Goal: Check status: Check status

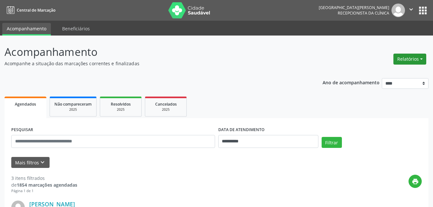
drag, startPoint x: 410, startPoint y: 58, endPoint x: 402, endPoint y: 63, distance: 9.7
click at [410, 58] on button "Relatórios" at bounding box center [410, 58] width 33 height 11
click at [379, 71] on link "Agendamentos" at bounding box center [392, 72] width 69 height 9
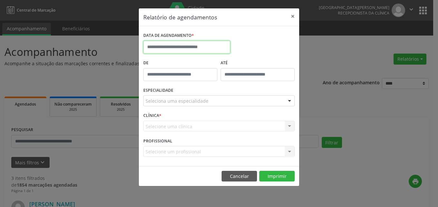
click at [170, 45] on input "text" at bounding box center [186, 47] width 87 height 13
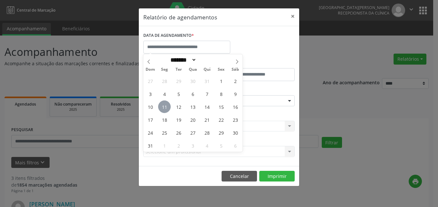
click at [165, 103] on span "11" at bounding box center [164, 106] width 13 height 13
type input "**********"
click at [165, 103] on span "11" at bounding box center [164, 106] width 13 height 13
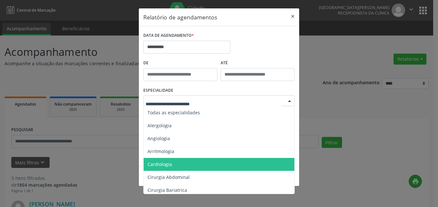
click at [158, 164] on span "Cardiologia" at bounding box center [160, 164] width 24 height 6
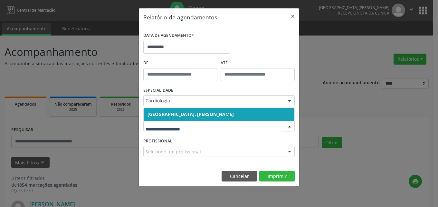
click at [172, 115] on span "[GEOGRAPHIC_DATA]. [PERSON_NAME]" at bounding box center [191, 114] width 86 height 6
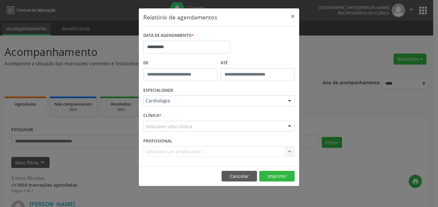
drag, startPoint x: 156, startPoint y: 133, endPoint x: 157, endPoint y: 129, distance: 4.1
click at [156, 131] on div "CLÍNICA * Selecione uma clínica Centro Hospitalar Dr. [PERSON_NAME] Evodio de M…" at bounding box center [219, 123] width 155 height 25
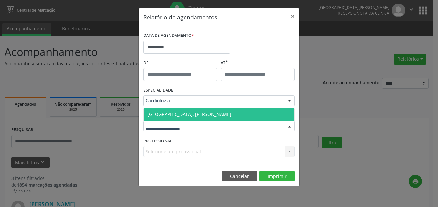
click at [167, 115] on span "[GEOGRAPHIC_DATA]. [PERSON_NAME]" at bounding box center [190, 114] width 84 height 6
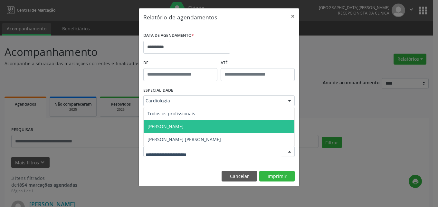
drag, startPoint x: 164, startPoint y: 127, endPoint x: 216, endPoint y: 166, distance: 65.3
click at [164, 127] on span "[PERSON_NAME]" at bounding box center [166, 126] width 36 height 6
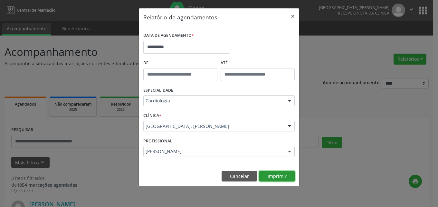
click at [273, 178] on button "Imprimir" at bounding box center [276, 175] width 35 height 11
